Goal: Task Accomplishment & Management: Manage account settings

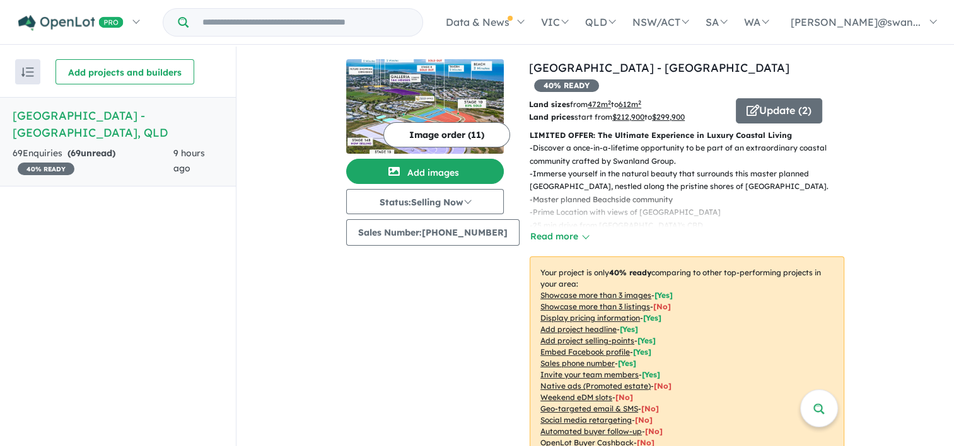
click at [103, 147] on strong "( 69 unread)" at bounding box center [91, 152] width 48 height 11
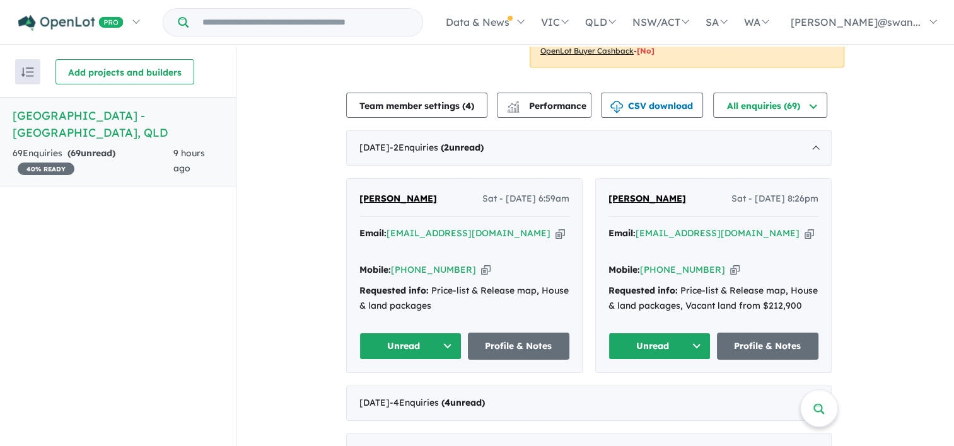
scroll to position [382, 0]
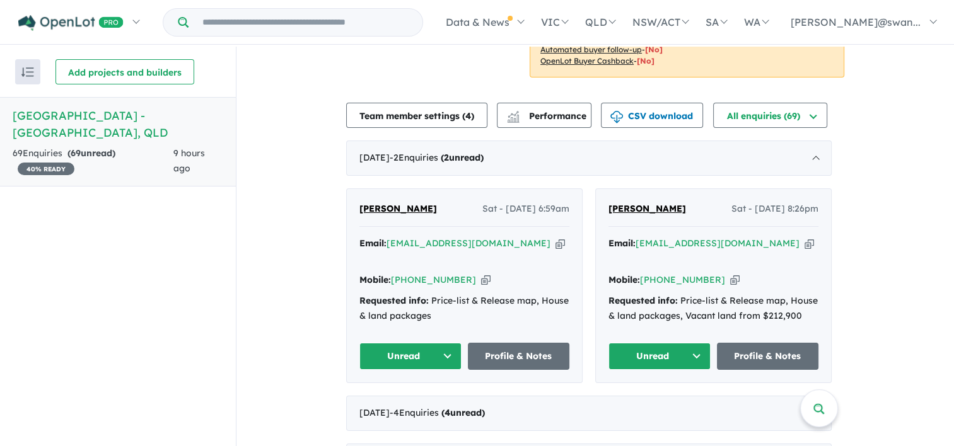
click at [555, 237] on icon "button" at bounding box center [559, 243] width 9 height 13
click at [481, 274] on icon "button" at bounding box center [485, 280] width 9 height 13
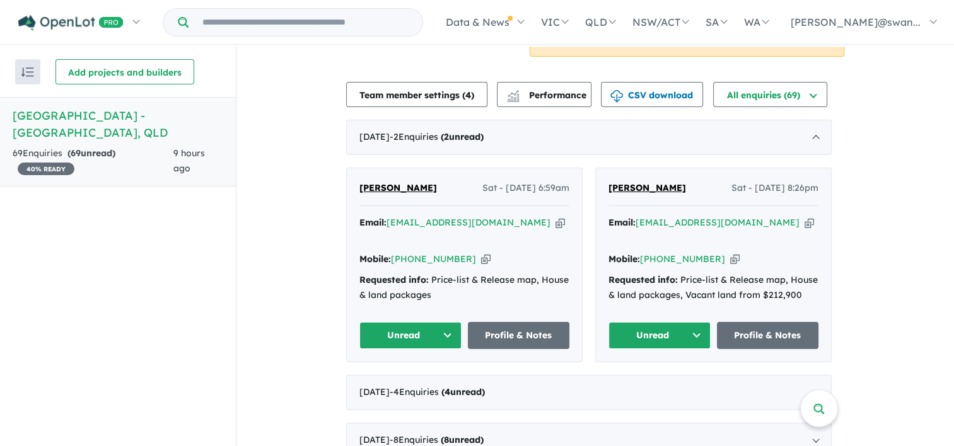
scroll to position [434, 0]
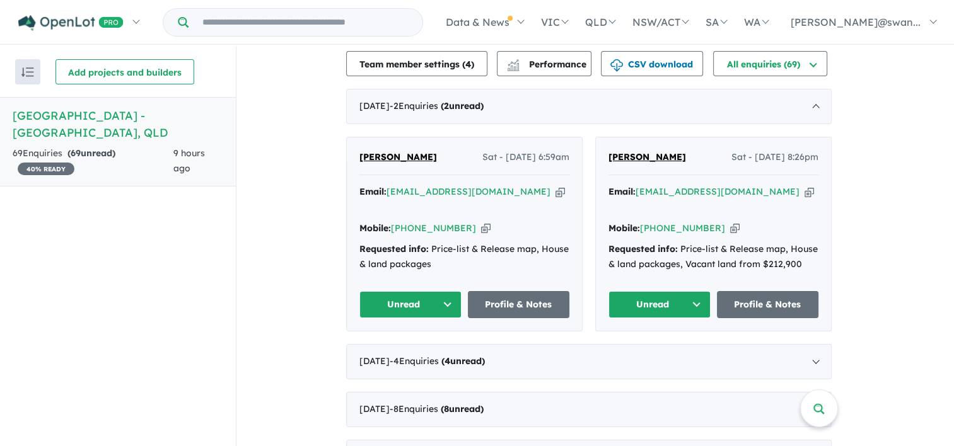
click at [555, 185] on icon "button" at bounding box center [559, 191] width 9 height 13
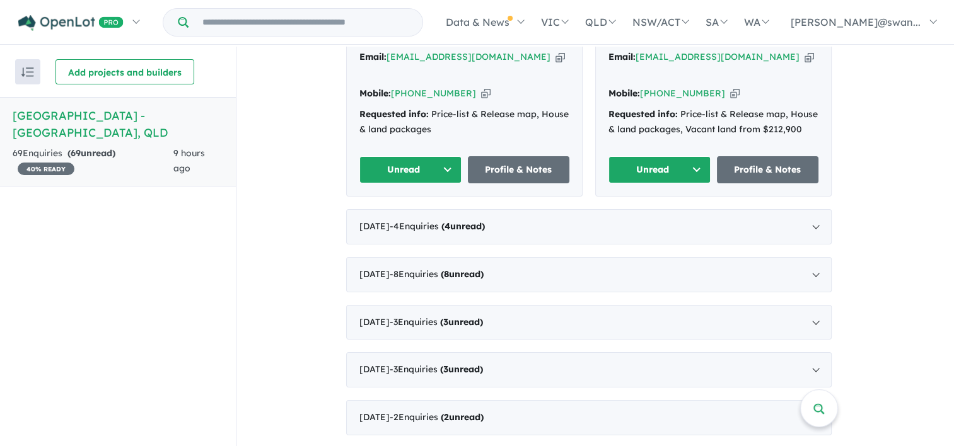
scroll to position [563, 0]
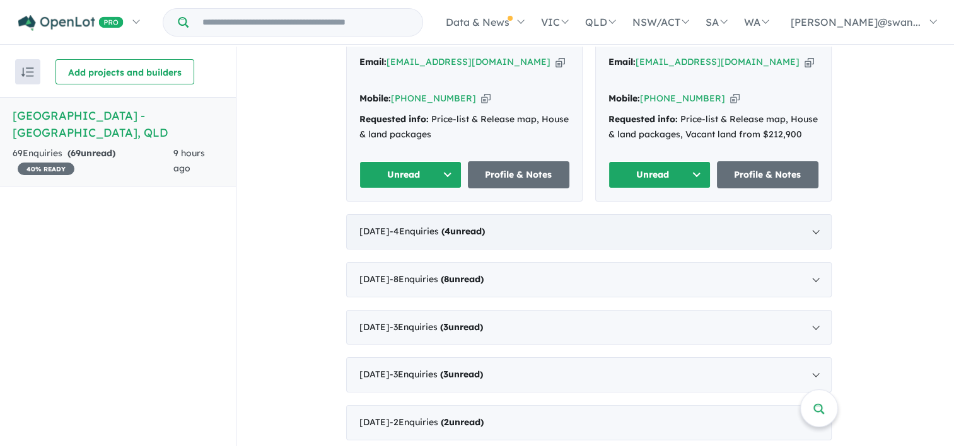
click at [817, 214] on div "[DATE] - 4 Enquir ies ( 4 unread)" at bounding box center [588, 231] width 485 height 35
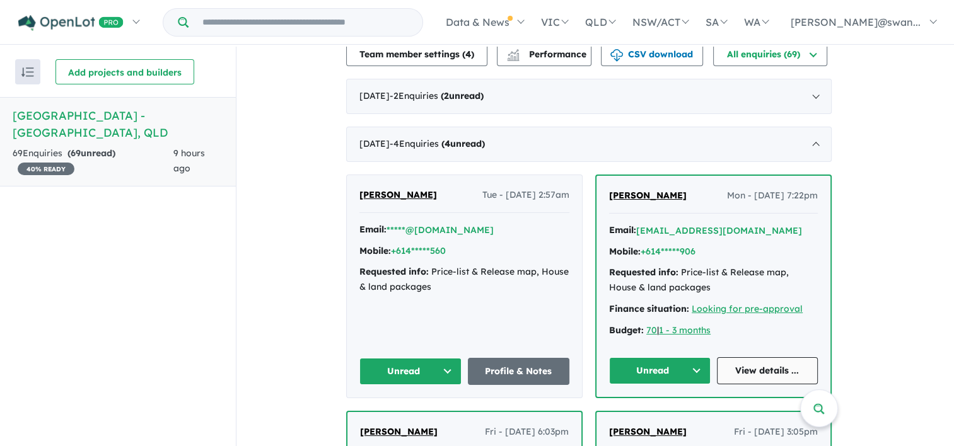
scroll to position [446, 0]
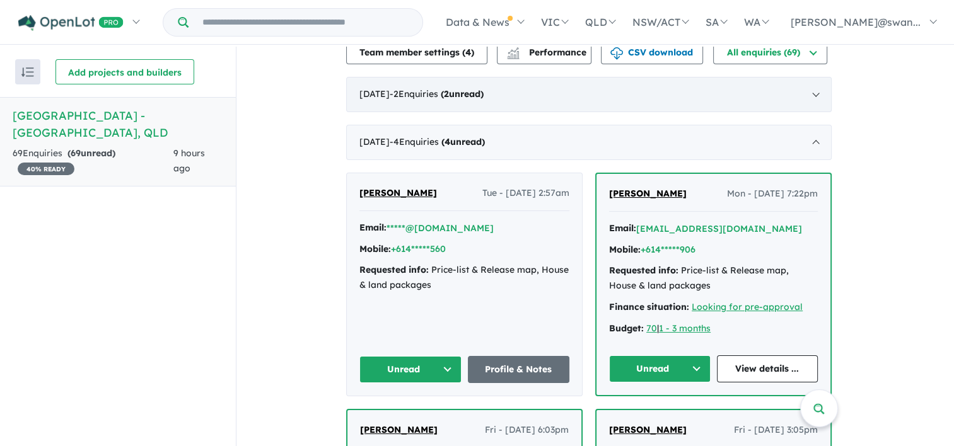
click at [814, 81] on div "[DATE] - 2 Enquir ies ( 2 unread)" at bounding box center [588, 94] width 485 height 35
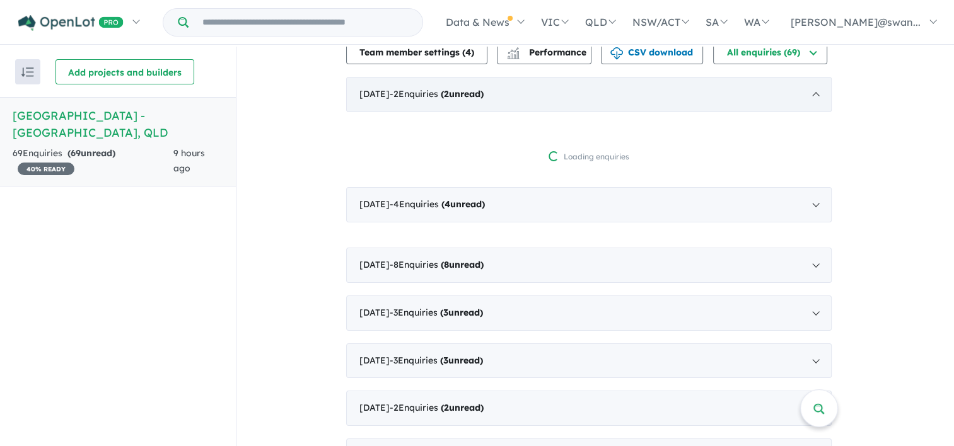
scroll to position [2, 0]
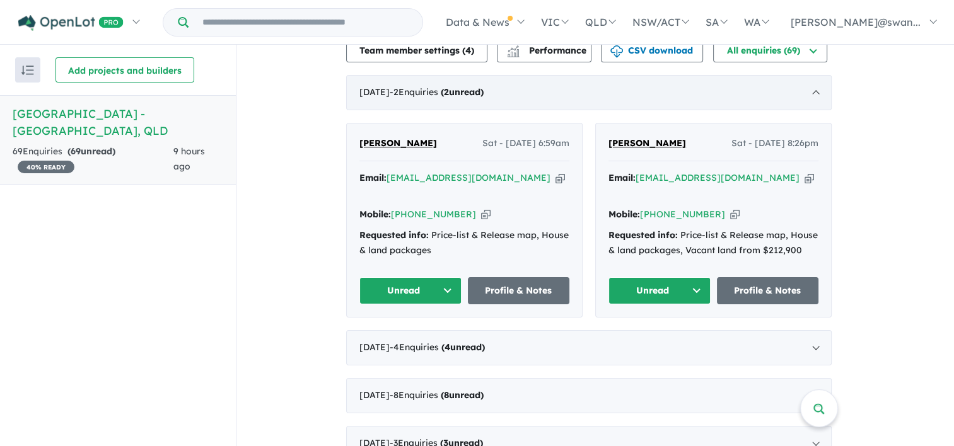
click at [814, 81] on div "[DATE] - 2 Enquir ies ( 2 unread)" at bounding box center [588, 92] width 485 height 35
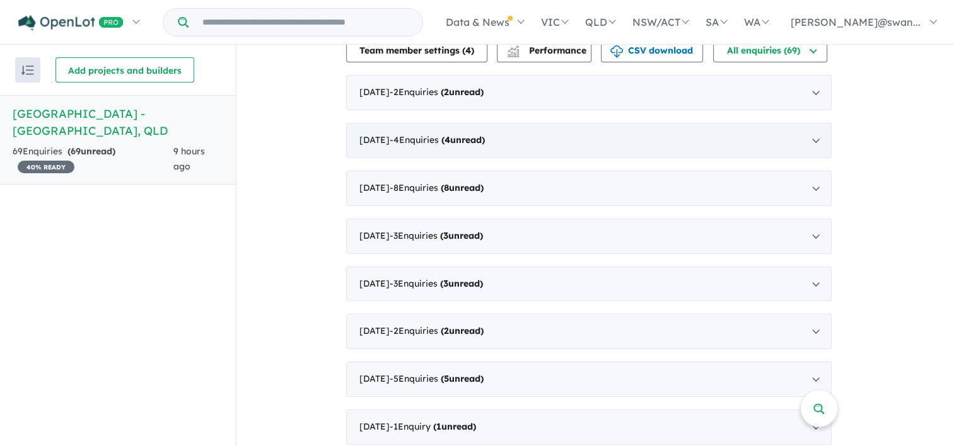
click at [819, 123] on div "[DATE] - 4 Enquir ies ( 4 unread)" at bounding box center [588, 140] width 485 height 35
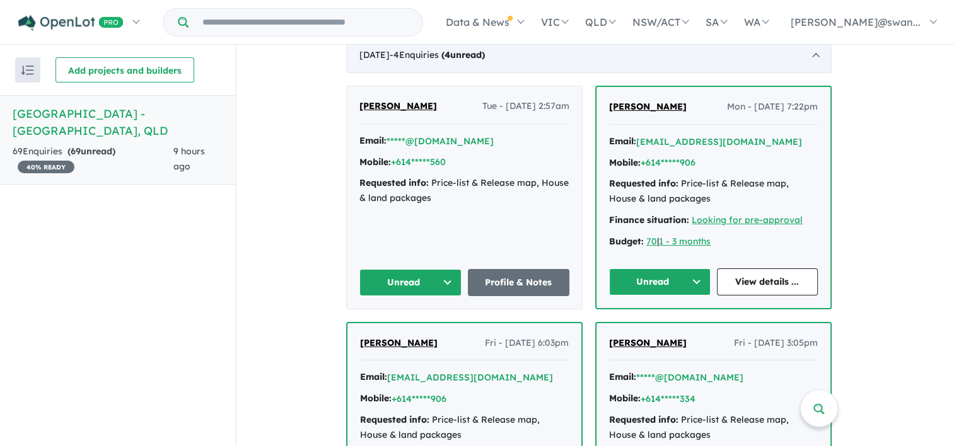
scroll to position [527, 0]
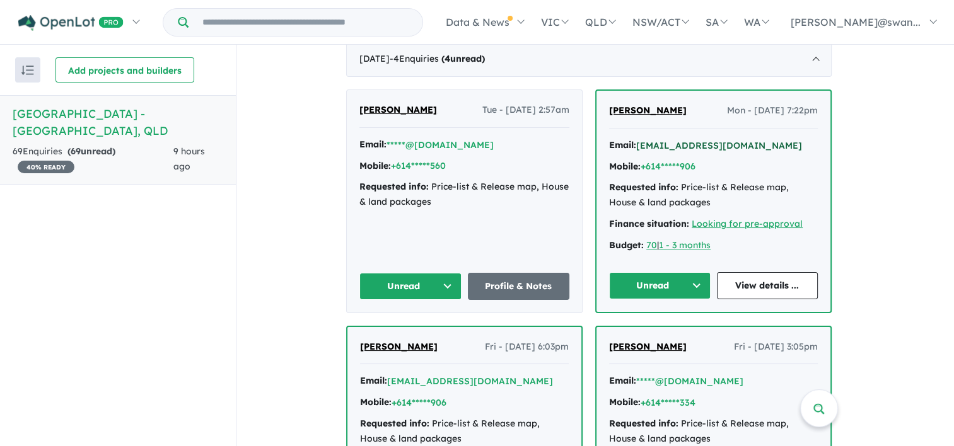
click at [676, 139] on button "[EMAIL_ADDRESS][DOMAIN_NAME]" at bounding box center [719, 145] width 166 height 13
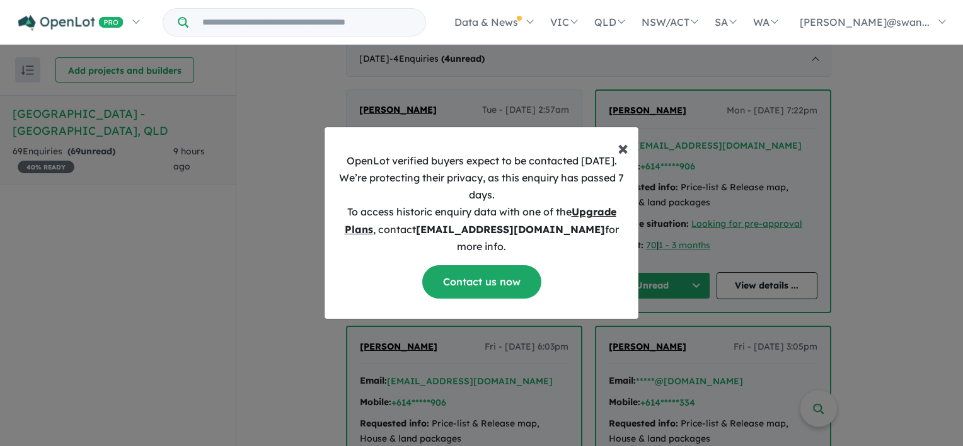
click at [619, 155] on span "×" at bounding box center [623, 147] width 11 height 25
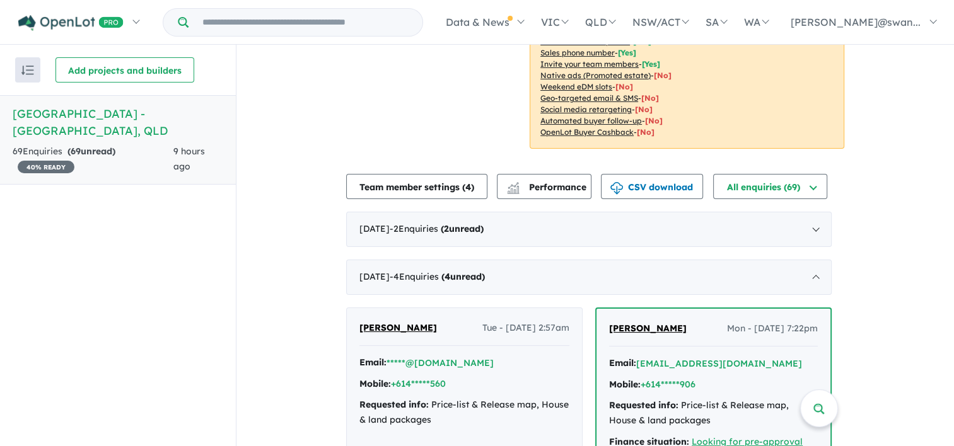
scroll to position [310, 0]
click at [729, 211] on div "[DATE] - 2 Enquir ies ( 2 unread)" at bounding box center [588, 228] width 485 height 35
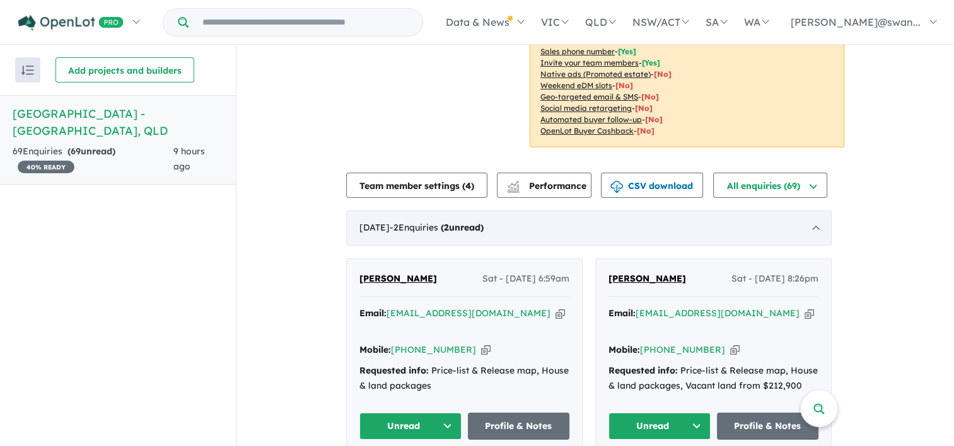
scroll to position [474, 0]
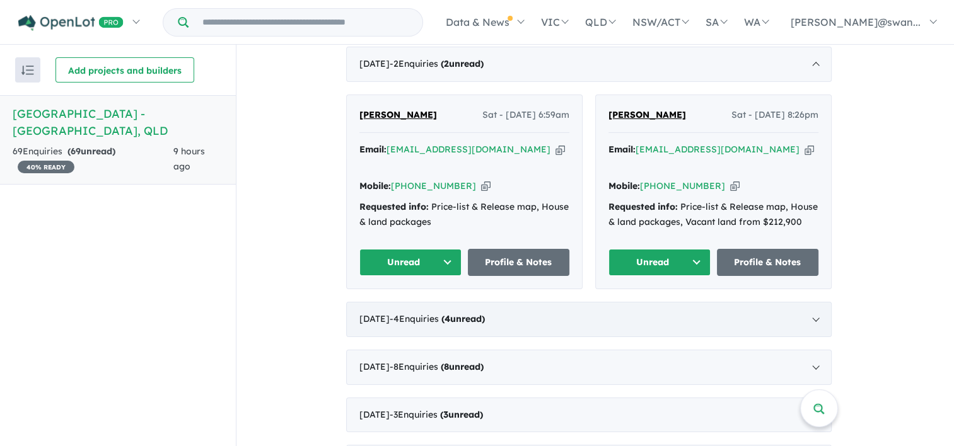
click at [822, 302] on div "[DATE] - 4 Enquir ies ( 4 unread)" at bounding box center [588, 319] width 485 height 35
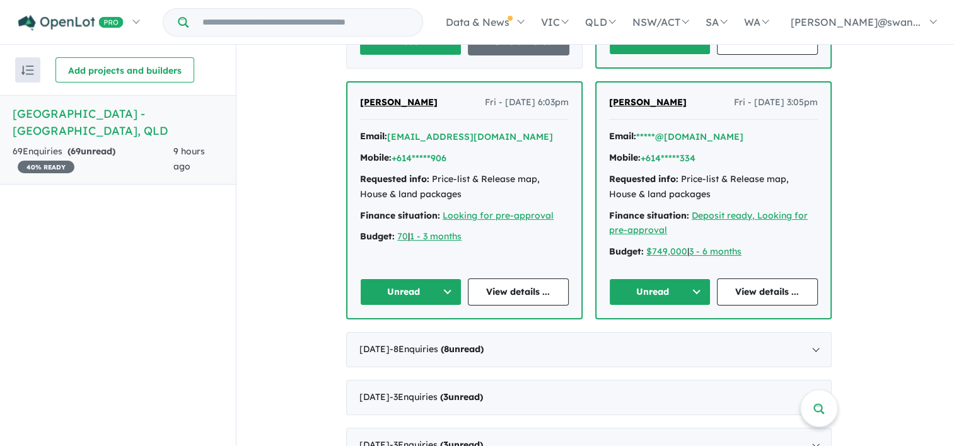
scroll to position [771, 0]
click at [814, 333] on div "[DATE] - 8 Enquir ies ( 8 unread)" at bounding box center [588, 350] width 485 height 35
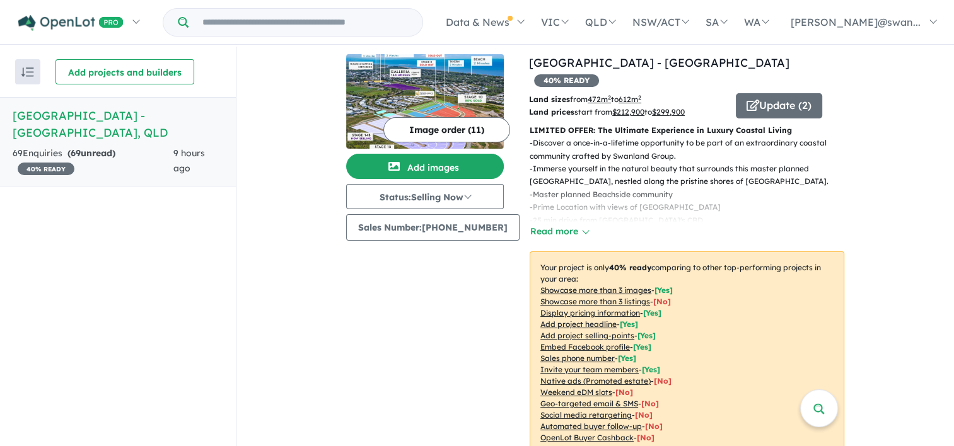
scroll to position [6, 0]
